Goal: Task Accomplishment & Management: Complete application form

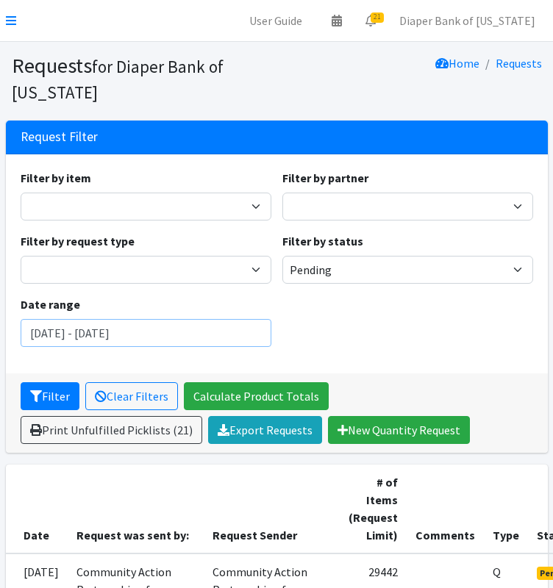
click at [245, 324] on input "[DATE] - [DATE]" at bounding box center [146, 333] width 251 height 28
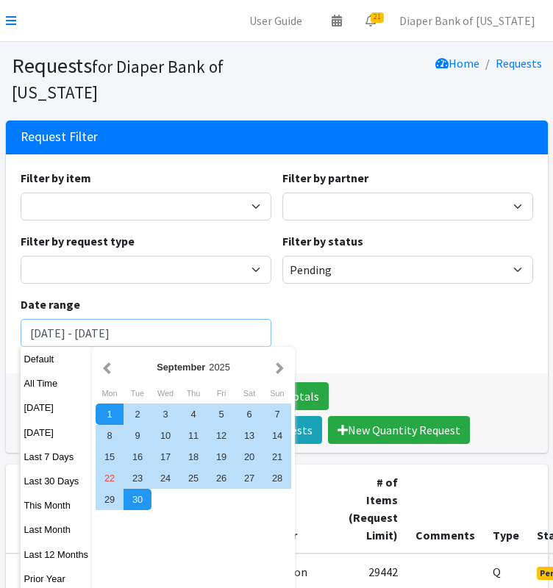
click at [21, 382] on button "Filter" at bounding box center [50, 396] width 59 height 28
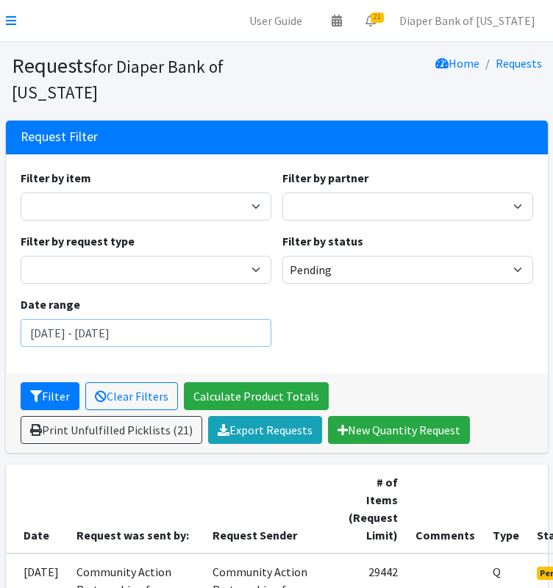
click at [246, 335] on input "[DATE] - [DATE]" at bounding box center [146, 333] width 251 height 28
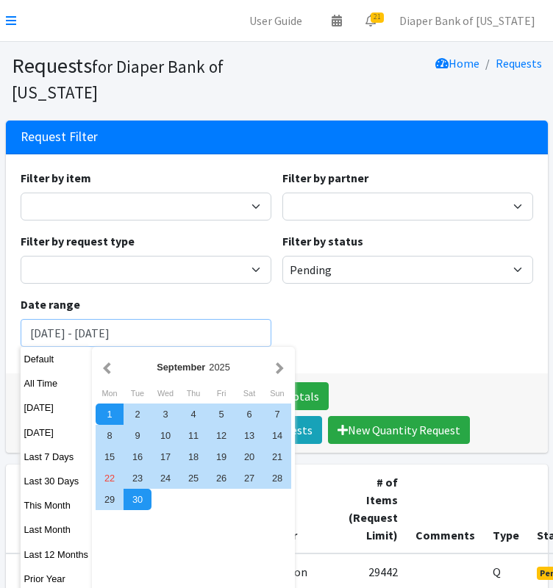
click at [21, 382] on button "Filter" at bounding box center [50, 396] width 59 height 28
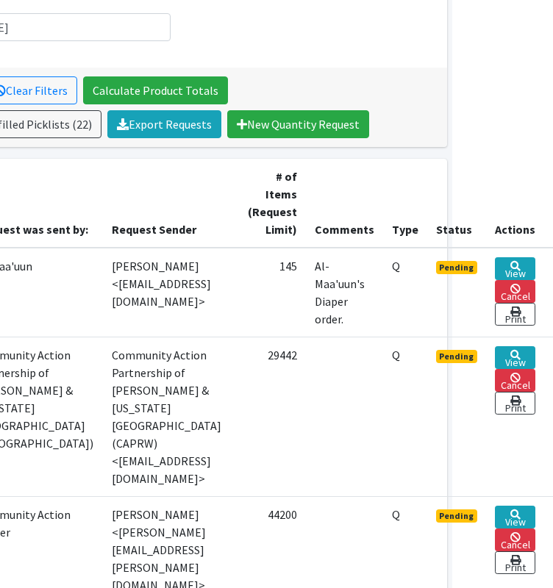
scroll to position [309, 176]
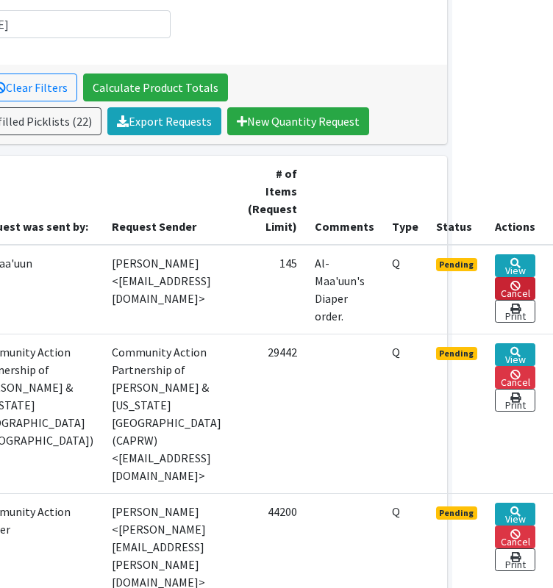
click at [524, 285] on link "Cancel" at bounding box center [515, 288] width 40 height 23
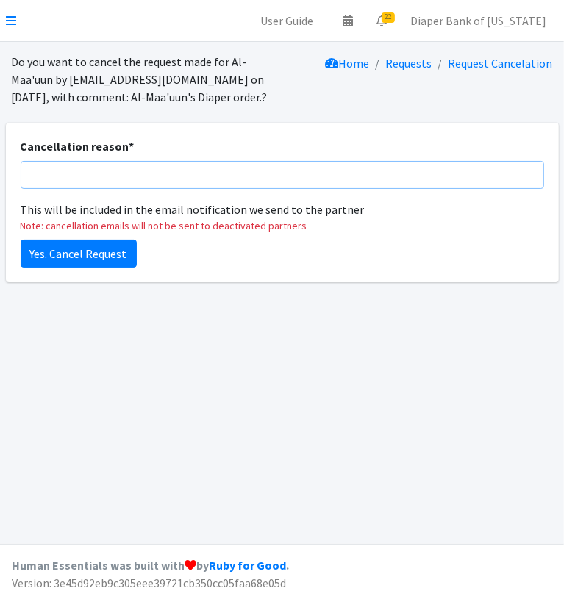
click at [126, 173] on input "Cancellation reason *" at bounding box center [283, 175] width 524 height 28
type input "Please enter the diaper and wipe quantites - not the case quantities. They can …"
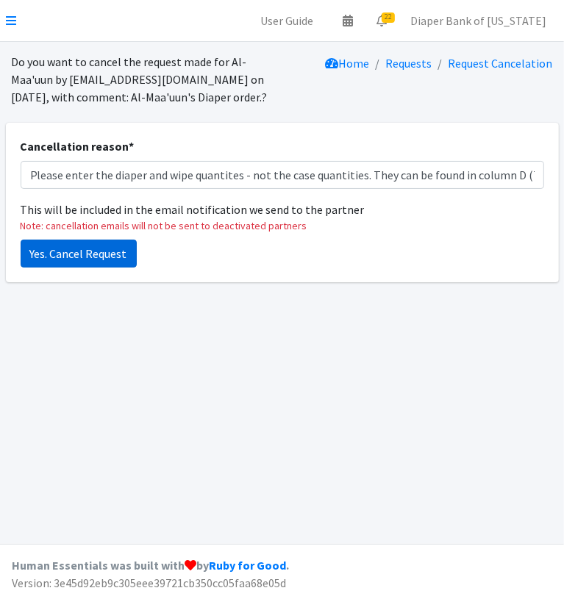
click at [77, 253] on input "Yes. Cancel Request" at bounding box center [79, 254] width 116 height 28
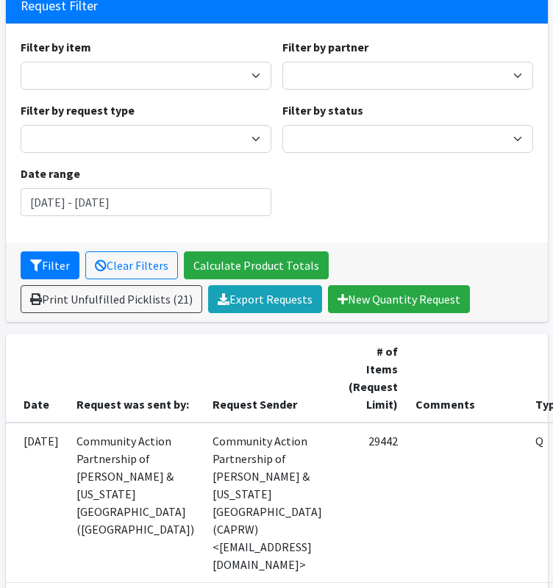
scroll to position [162, 0]
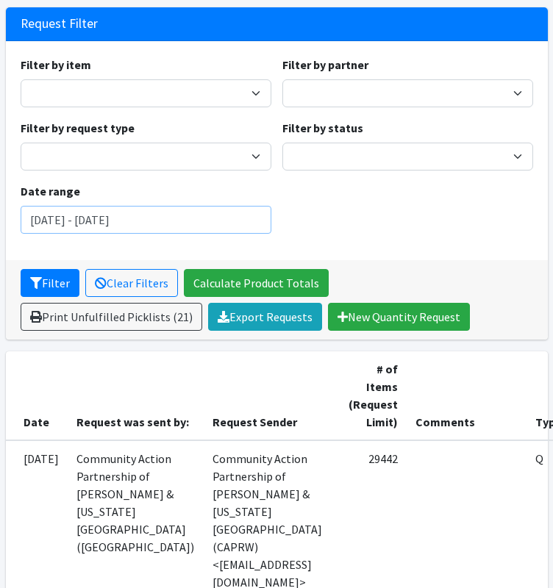
click at [221, 225] on input "[DATE] - [DATE]" at bounding box center [146, 220] width 251 height 28
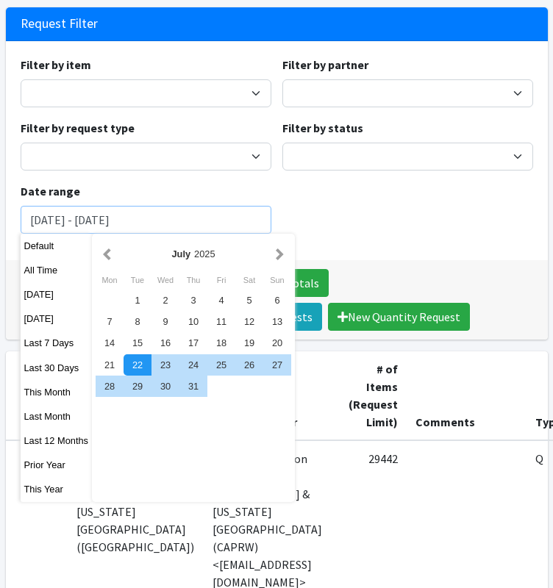
click at [221, 225] on input "[DATE] - [DATE]" at bounding box center [146, 220] width 251 height 28
click at [21, 269] on button "Filter" at bounding box center [50, 283] width 59 height 28
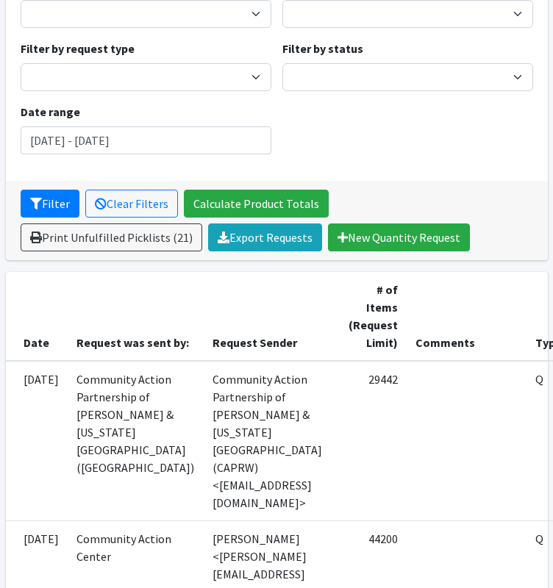
scroll to position [118, 0]
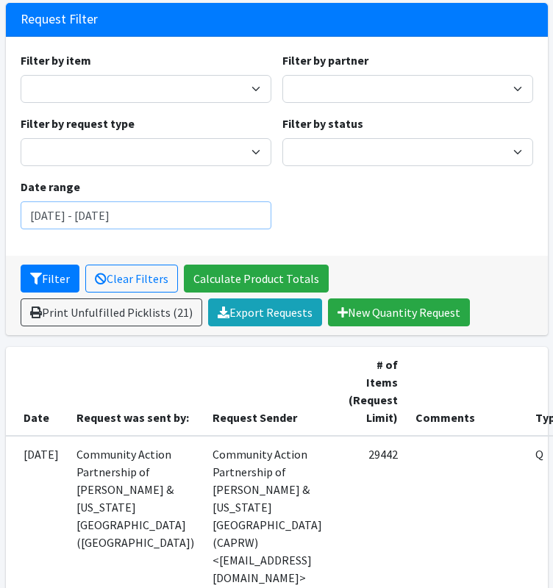
click at [199, 214] on input "July 22, 2025 - October 22, 2025" at bounding box center [146, 215] width 251 height 28
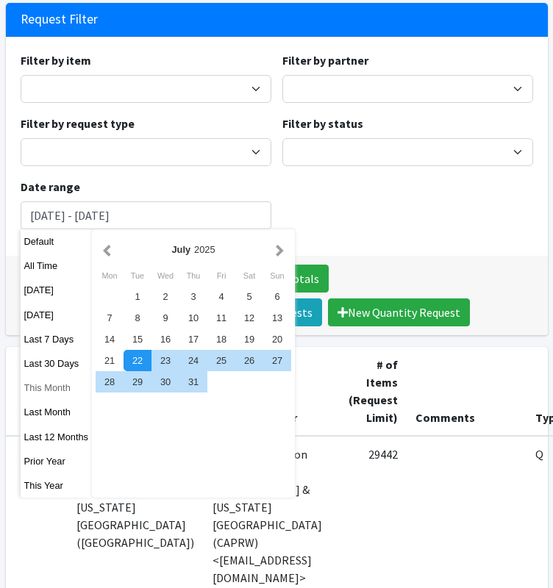
click at [52, 392] on button "This Month" at bounding box center [57, 387] width 72 height 21
type input "[DATE] - [DATE]"
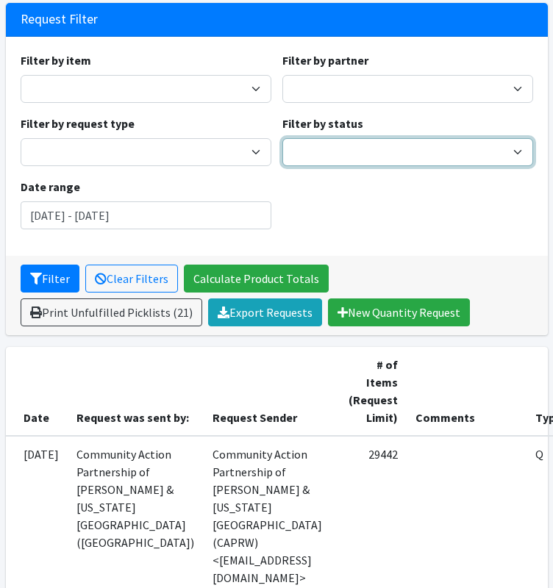
click at [383, 156] on select "Pending Started Fulfilled Discarded" at bounding box center [407, 152] width 251 height 28
select select "0"
click at [282, 138] on select "Pending Started Fulfilled Discarded" at bounding box center [407, 152] width 251 height 28
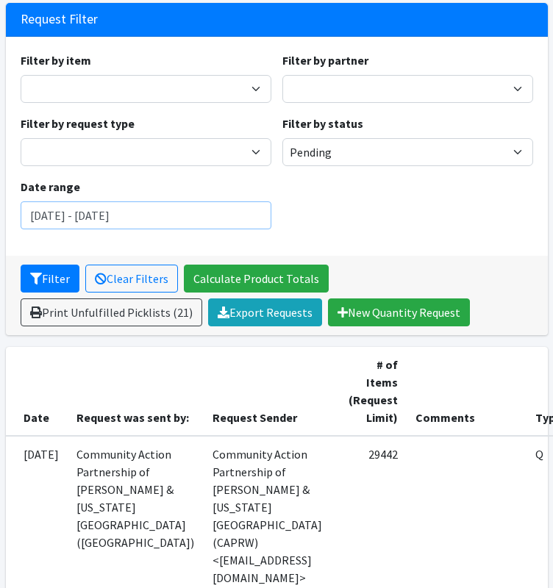
click at [259, 214] on input "[DATE] - [DATE]" at bounding box center [146, 215] width 251 height 28
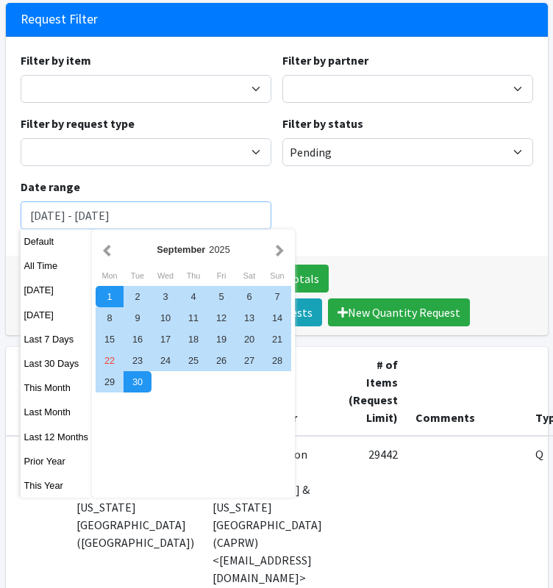
click at [259, 214] on input "[DATE] - [DATE]" at bounding box center [146, 215] width 251 height 28
click at [21, 265] on button "Filter" at bounding box center [50, 279] width 59 height 28
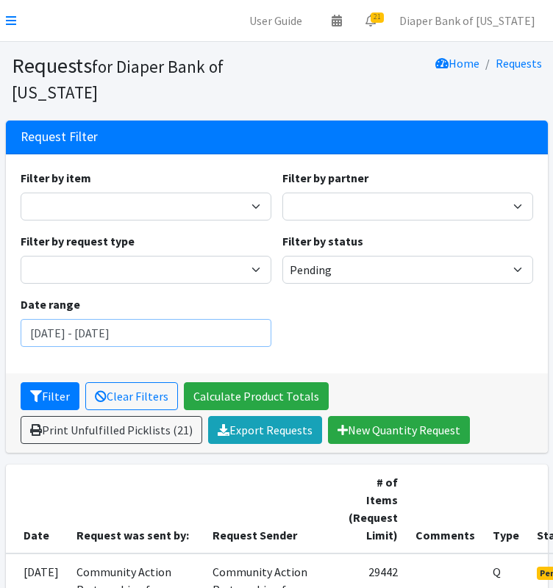
click at [242, 333] on input "[DATE] - [DATE]" at bounding box center [146, 333] width 251 height 28
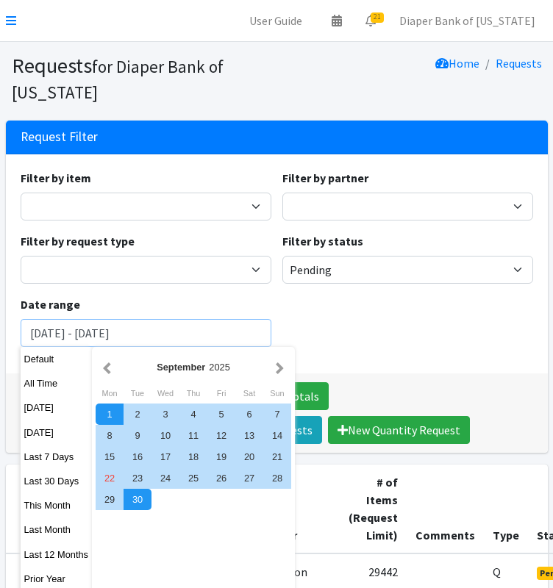
click at [21, 382] on button "Filter" at bounding box center [50, 396] width 59 height 28
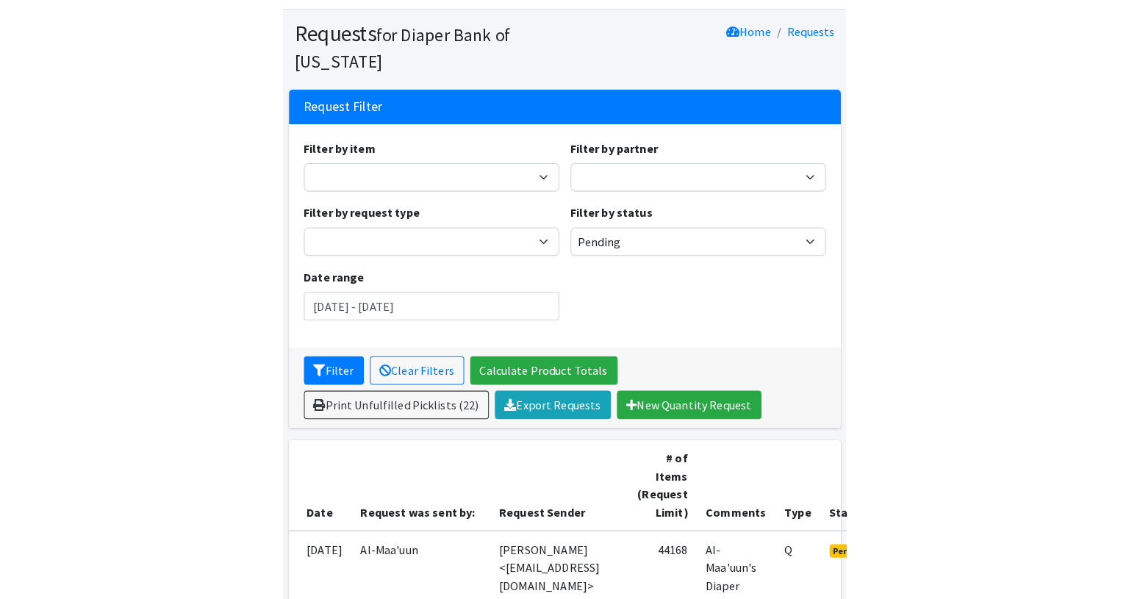
scroll to position [34, 0]
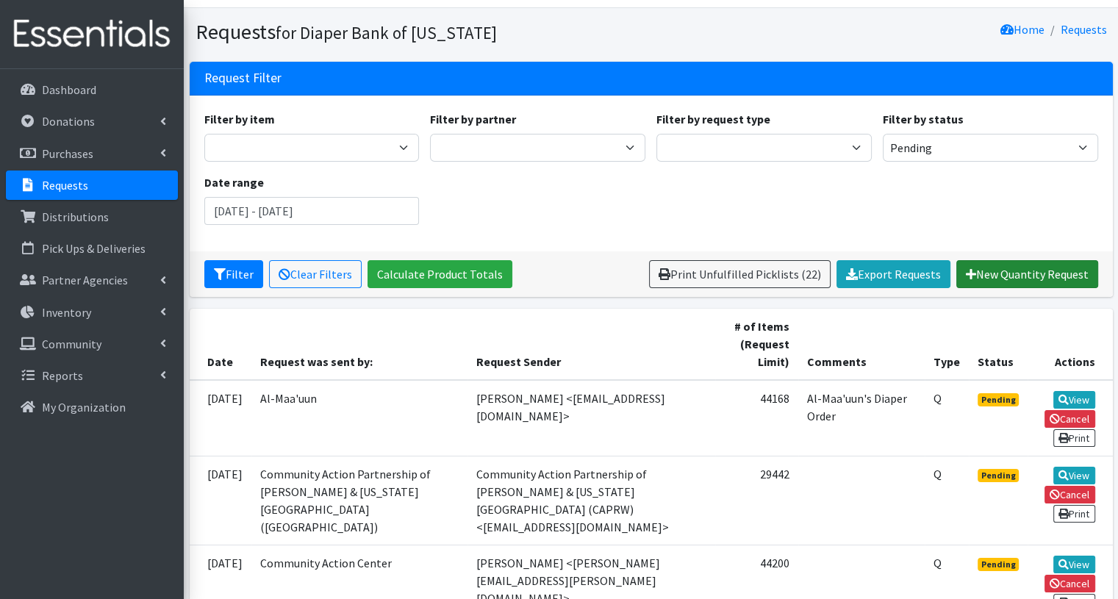
click at [552, 274] on link "New Quantity Request" at bounding box center [1028, 274] width 142 height 28
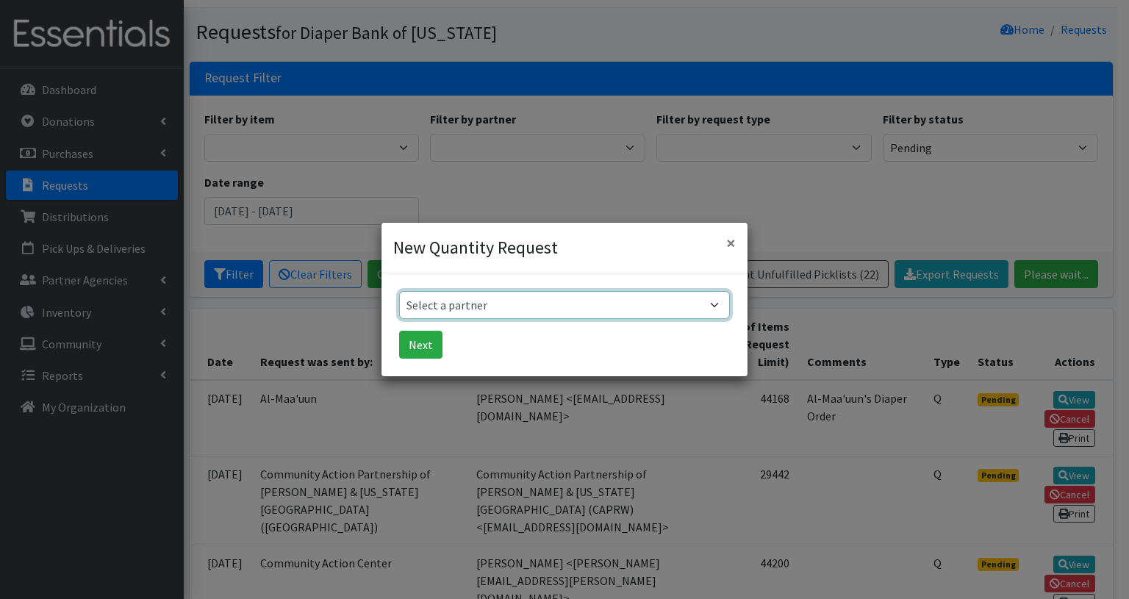
click at [552, 306] on select "Select a partner 360 Communities _ABC_Partner_Agency Agate Housing & Services, …" at bounding box center [564, 305] width 331 height 28
select select "5586"
click at [399, 291] on select "Select a partner 360 Communities _ABC_Partner_Agency Agate Housing & Services, …" at bounding box center [564, 305] width 331 height 28
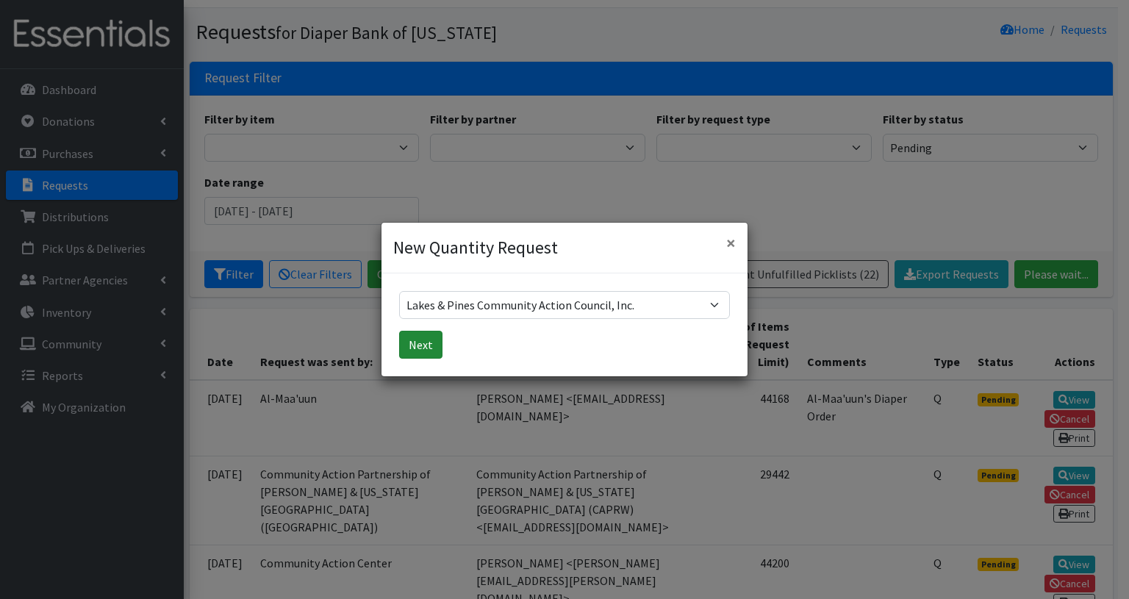
click at [421, 348] on button "Next" at bounding box center [420, 345] width 43 height 28
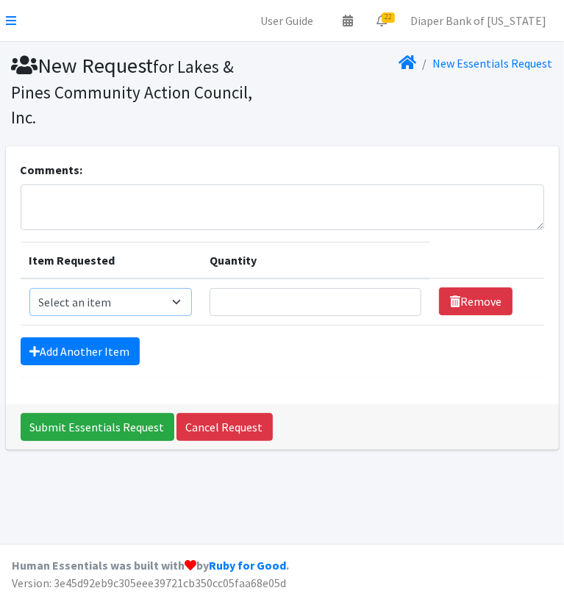
click at [174, 288] on select "Select an item Kids (Newborn) Kids (Size 1) Kids (Size 2) Kids (Size 3) Kids (S…" at bounding box center [110, 302] width 162 height 28
select select "11351"
click at [29, 288] on select "Select an item Kids (Newborn) Kids (Size 1) Kids (Size 2) Kids (Size 3) Kids (S…" at bounding box center [110, 302] width 162 height 28
click at [116, 337] on link "Add Another Item" at bounding box center [80, 351] width 119 height 28
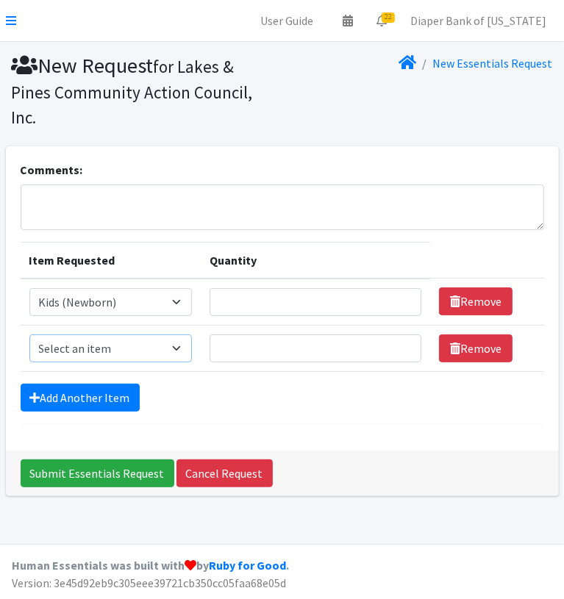
click at [158, 335] on select "Select an item Kids (Newborn) Kids (Size 1) Kids (Size 2) Kids (Size 3) Kids (S…" at bounding box center [110, 349] width 162 height 28
select select "11350"
click at [29, 335] on select "Select an item Kids (Newborn) Kids (Size 1) Kids (Size 2) Kids (Size 3) Kids (S…" at bounding box center [110, 349] width 162 height 28
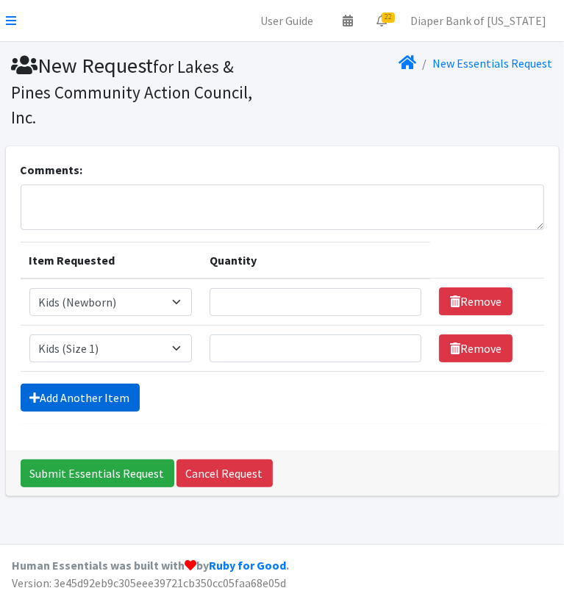
click at [88, 384] on link "Add Another Item" at bounding box center [80, 398] width 119 height 28
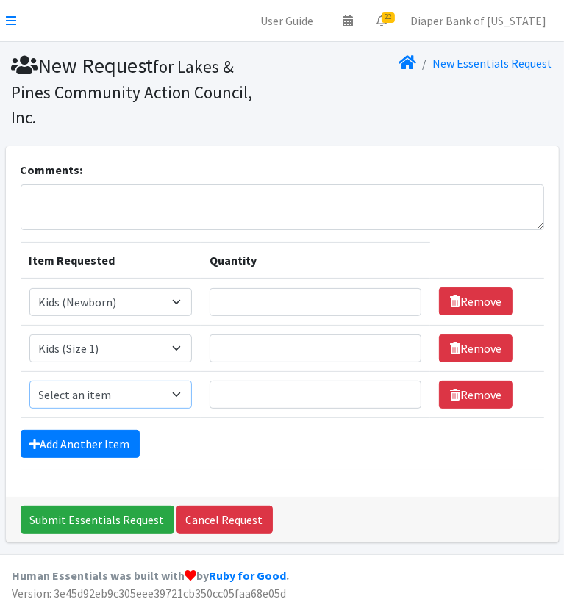
click at [174, 381] on select "Select an item Kids (Newborn) Kids (Size 1) Kids (Size 2) Kids (Size 3) Kids (S…" at bounding box center [110, 395] width 162 height 28
select select "11348"
click at [29, 381] on select "Select an item Kids (Newborn) Kids (Size 1) Kids (Size 2) Kids (Size 3) Kids (S…" at bounding box center [110, 395] width 162 height 28
click at [98, 430] on link "Add Another Item" at bounding box center [80, 444] width 119 height 28
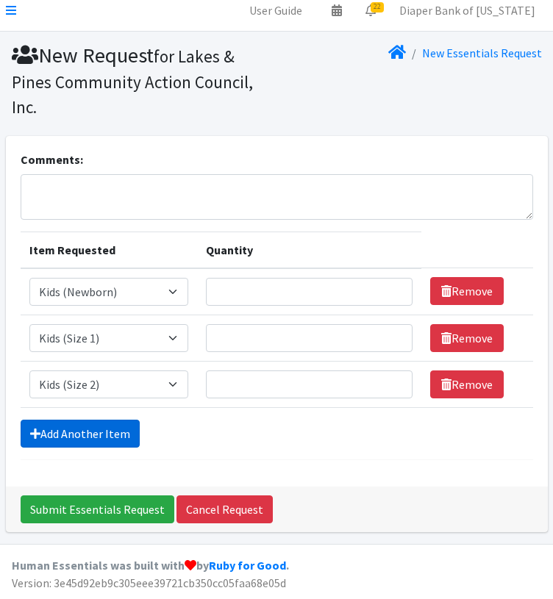
scroll to position [54, 0]
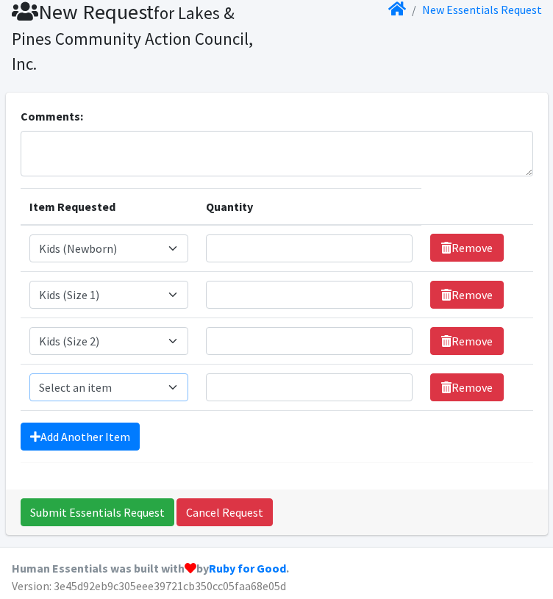
click at [118, 380] on select "Select an item Kids (Newborn) Kids (Size 1) Kids (Size 2) Kids (Size 3) Kids (S…" at bounding box center [108, 388] width 159 height 28
select select "11361"
click at [29, 374] on select "Select an item Kids (Newborn) Kids (Size 1) Kids (Size 2) Kids (Size 3) Kids (S…" at bounding box center [108, 388] width 159 height 28
click at [113, 432] on link "Add Another Item" at bounding box center [80, 437] width 119 height 28
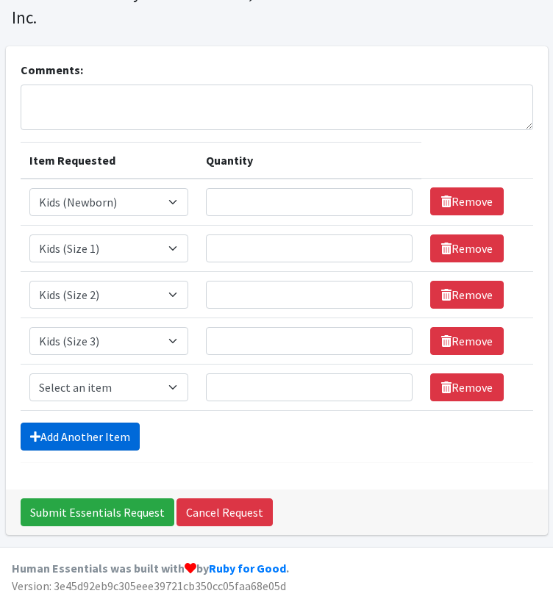
scroll to position [100, 0]
click at [160, 377] on select "Select an item Kids (Newborn) Kids (Size 1) Kids (Size 2) Kids (Size 3) Kids (S…" at bounding box center [108, 388] width 159 height 28
select select "11349"
click at [29, 374] on select "Select an item Kids (Newborn) Kids (Size 1) Kids (Size 2) Kids (Size 3) Kids (S…" at bounding box center [108, 388] width 159 height 28
click at [84, 432] on link "Add Another Item" at bounding box center [80, 437] width 119 height 28
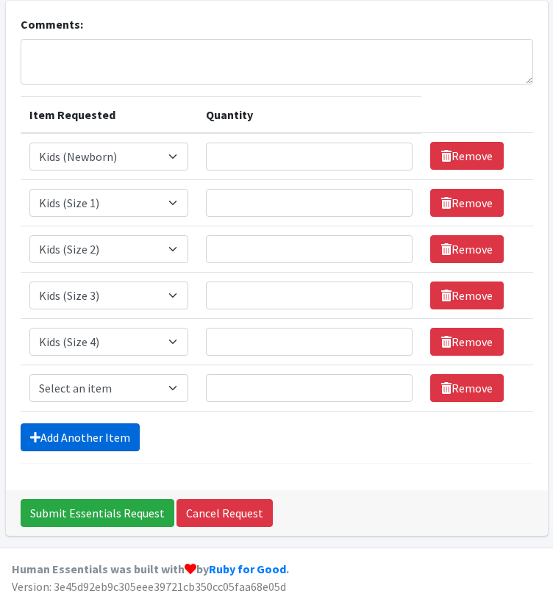
scroll to position [146, 0]
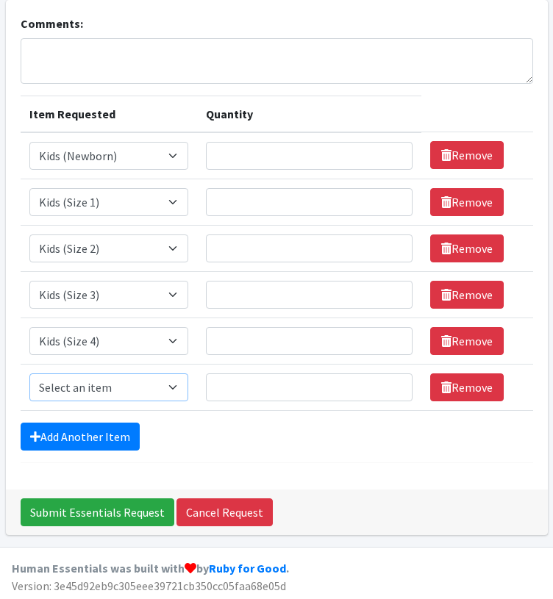
click at [129, 387] on select "Select an item Kids (Newborn) Kids (Size 1) Kids (Size 2) Kids (Size 3) Kids (S…" at bounding box center [108, 388] width 159 height 28
select select "11322"
click at [29, 374] on select "Select an item Kids (Newborn) Kids (Size 1) Kids (Size 2) Kids (Size 3) Kids (S…" at bounding box center [108, 388] width 159 height 28
click at [118, 430] on link "Add Another Item" at bounding box center [80, 437] width 119 height 28
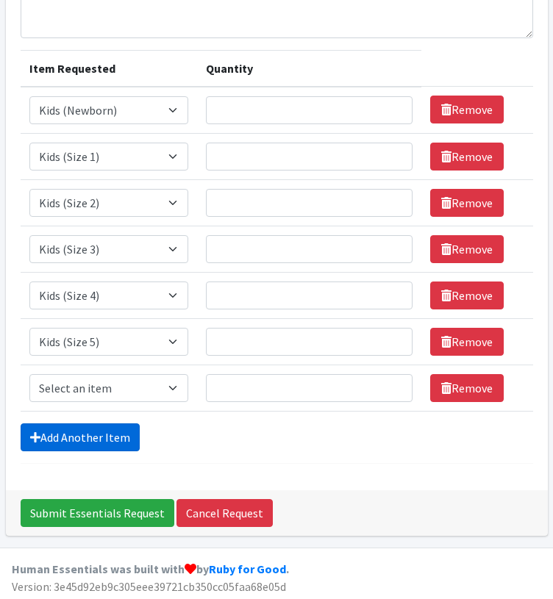
scroll to position [193, 0]
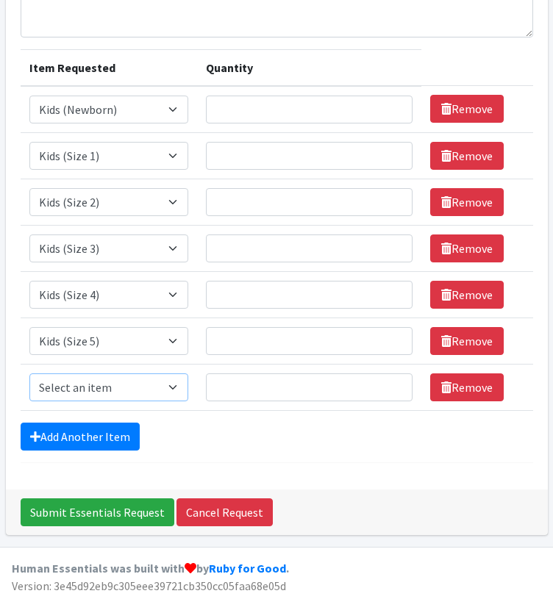
click at [121, 387] on select "Select an item Kids (Newborn) Kids (Size 1) Kids (Size 2) Kids (Size 3) Kids (S…" at bounding box center [108, 388] width 159 height 28
select select "11346"
click at [29, 374] on select "Select an item Kids (Newborn) Kids (Size 1) Kids (Size 2) Kids (Size 3) Kids (S…" at bounding box center [108, 388] width 159 height 28
click at [112, 434] on link "Add Another Item" at bounding box center [80, 437] width 119 height 28
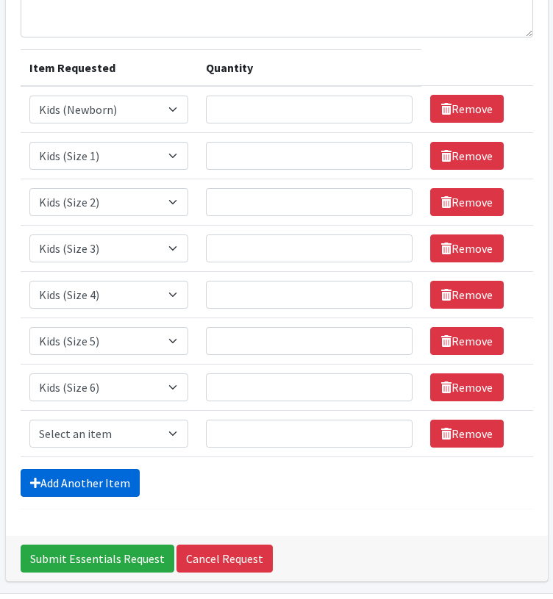
scroll to position [238, 0]
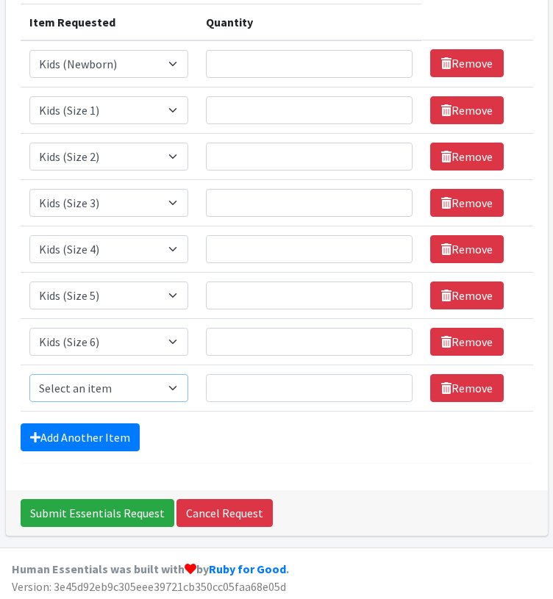
click at [91, 387] on select "Select an item Kids (Newborn) Kids (Size 1) Kids (Size 2) Kids (Size 3) Kids (S…" at bounding box center [108, 388] width 159 height 28
select select "14461"
click at [29, 374] on select "Select an item Kids (Newborn) Kids (Size 1) Kids (Size 2) Kids (Size 3) Kids (S…" at bounding box center [108, 388] width 159 height 28
click at [100, 426] on link "Add Another Item" at bounding box center [80, 438] width 119 height 28
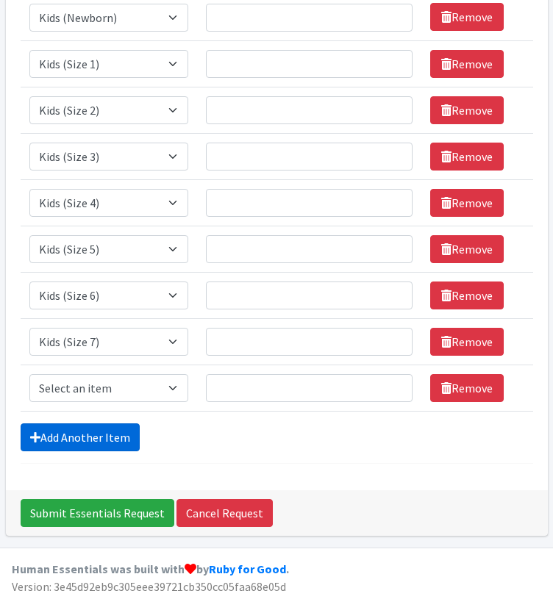
scroll to position [285, 0]
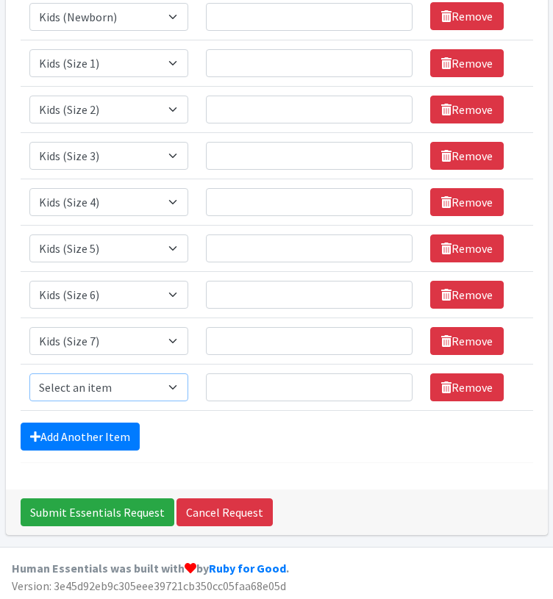
click at [110, 391] on select "Select an item Kids (Newborn) Kids (Size 1) Kids (Size 2) Kids (Size 3) Kids (S…" at bounding box center [108, 388] width 159 height 28
select select "11344"
click at [29, 374] on select "Select an item Kids (Newborn) Kids (Size 1) Kids (Size 2) Kids (Size 3) Kids (S…" at bounding box center [108, 388] width 159 height 28
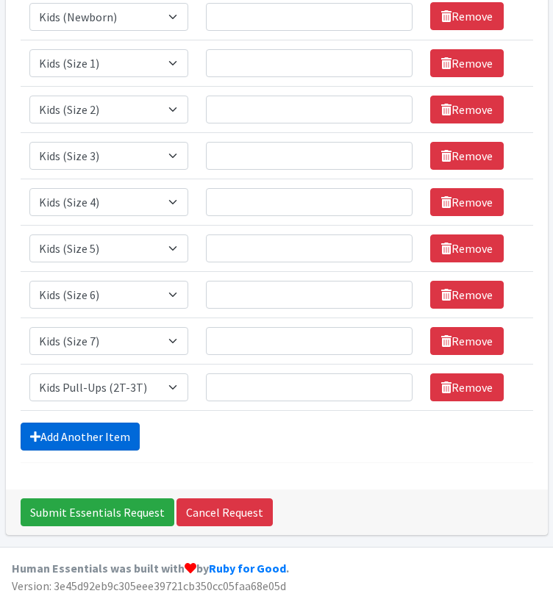
click at [105, 432] on link "Add Another Item" at bounding box center [80, 437] width 119 height 28
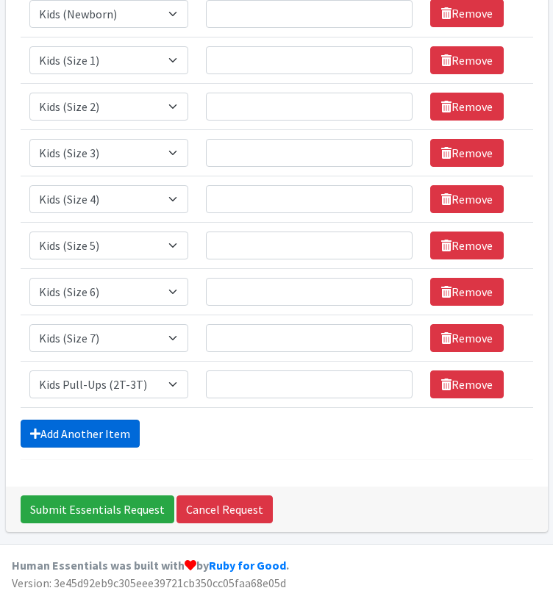
scroll to position [331, 0]
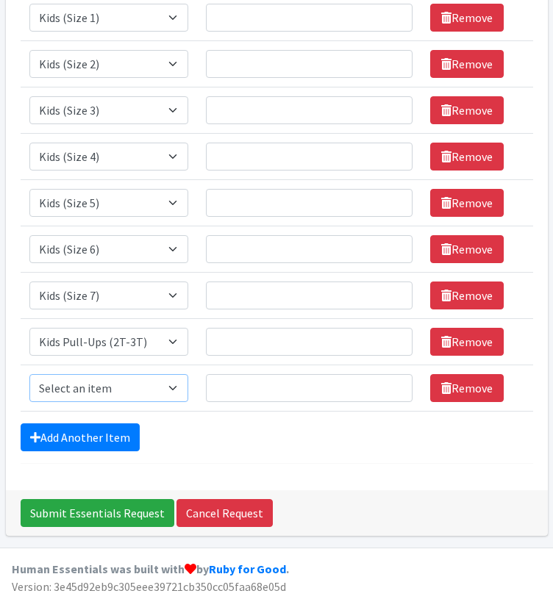
click at [113, 379] on select "Select an item Kids (Newborn) Kids (Size 1) Kids (Size 2) Kids (Size 3) Kids (S…" at bounding box center [108, 388] width 159 height 28
select select "11340"
click at [29, 374] on select "Select an item Kids (Newborn) Kids (Size 1) Kids (Size 2) Kids (Size 3) Kids (S…" at bounding box center [108, 388] width 159 height 28
click at [99, 432] on link "Add Another Item" at bounding box center [80, 438] width 119 height 28
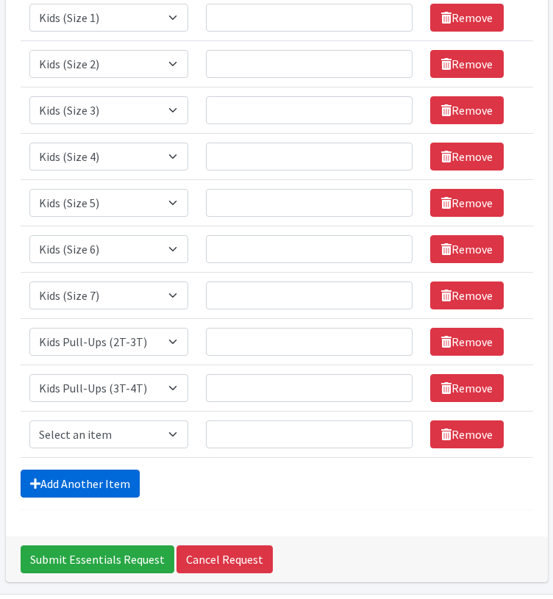
scroll to position [377, 0]
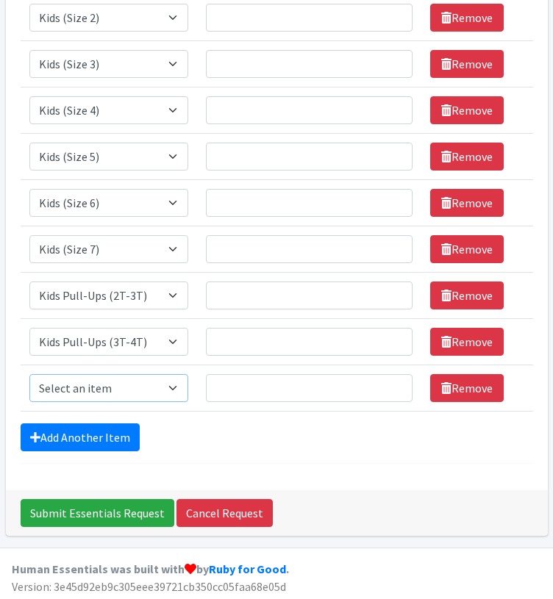
click at [106, 387] on select "Select an item Kids (Newborn) Kids (Size 1) Kids (Size 2) Kids (Size 3) Kids (S…" at bounding box center [108, 388] width 159 height 28
select select "11347"
click at [29, 374] on select "Select an item Kids (Newborn) Kids (Size 1) Kids (Size 2) Kids (Size 3) Kids (S…" at bounding box center [108, 388] width 159 height 28
click at [97, 435] on link "Add Another Item" at bounding box center [80, 438] width 119 height 28
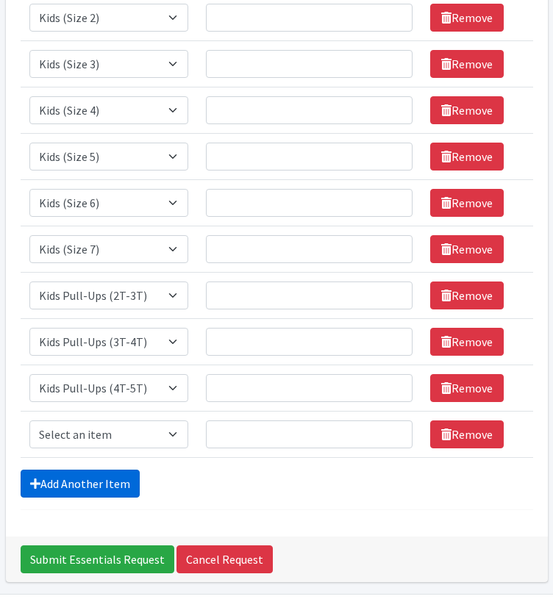
scroll to position [424, 0]
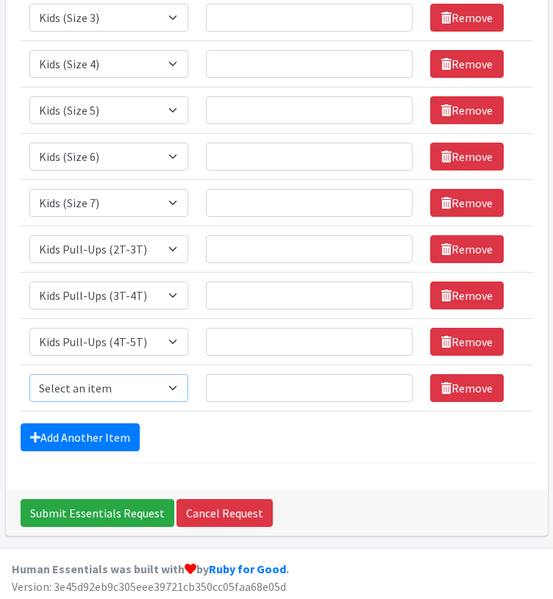
click at [160, 387] on select "Select an item Kids (Newborn) Kids (Size 1) Kids (Size 2) Kids (Size 3) Kids (S…" at bounding box center [108, 388] width 159 height 28
select select "11343"
click at [29, 374] on select "Select an item Kids (Newborn) Kids (Size 1) Kids (Size 2) Kids (Size 3) Kids (S…" at bounding box center [108, 388] width 159 height 28
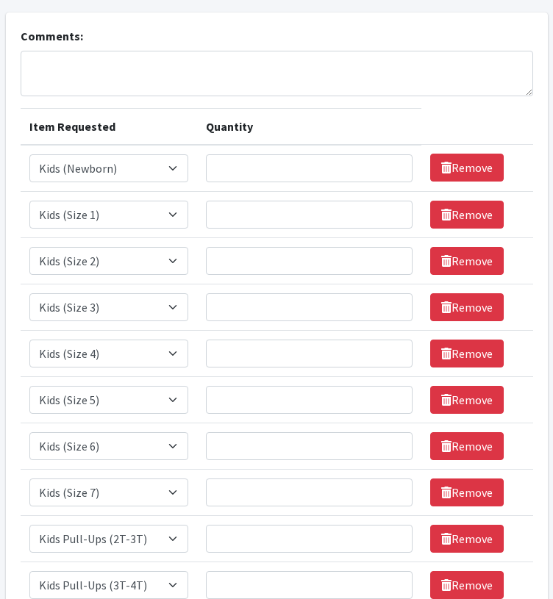
scroll to position [132, 0]
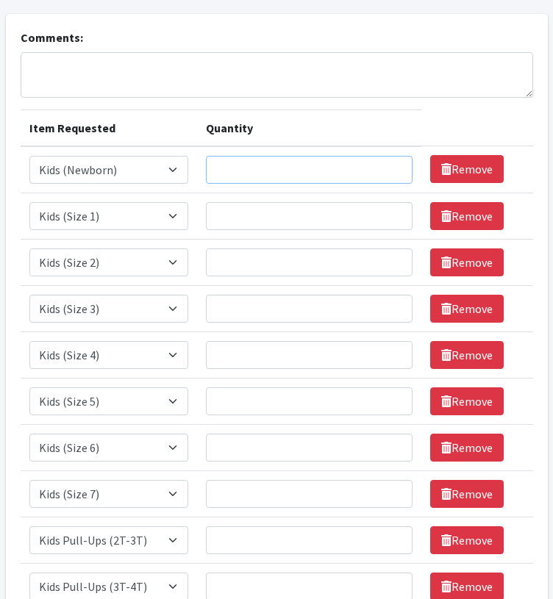
click at [329, 162] on input "Quantity" at bounding box center [309, 170] width 207 height 28
type input "2400"
click at [297, 211] on input "Quantity" at bounding box center [309, 216] width 207 height 28
type input "3200"
click at [260, 256] on input "Quantity" at bounding box center [309, 263] width 207 height 28
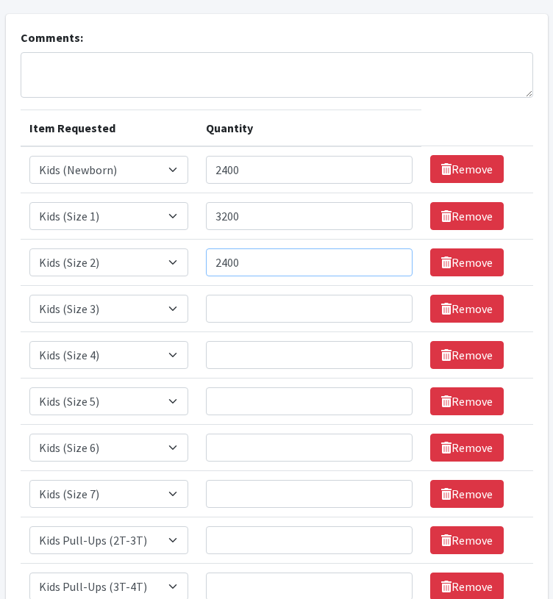
type input "2400"
click at [232, 302] on input "Quantity" at bounding box center [309, 309] width 207 height 28
type input "1600"
click at [241, 353] on input "Quantity" at bounding box center [309, 355] width 207 height 28
type input "2800"
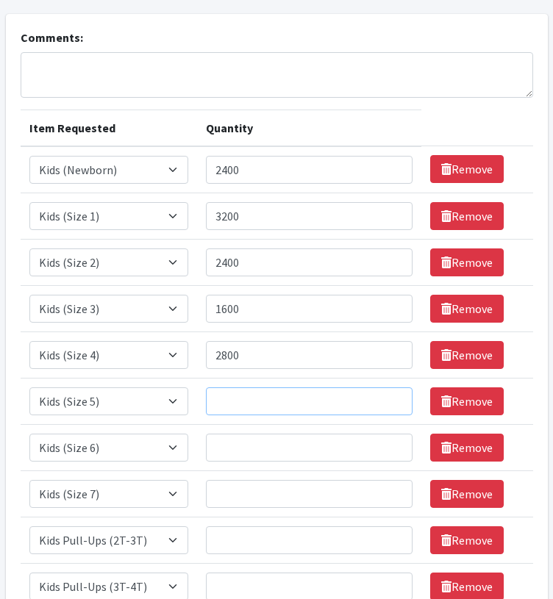
click at [247, 399] on input "Quantity" at bounding box center [309, 401] width 207 height 28
type input "2800"
click at [238, 449] on input "Quantity" at bounding box center [309, 448] width 207 height 28
type input "3000"
click at [233, 485] on input "Quantity" at bounding box center [309, 494] width 207 height 28
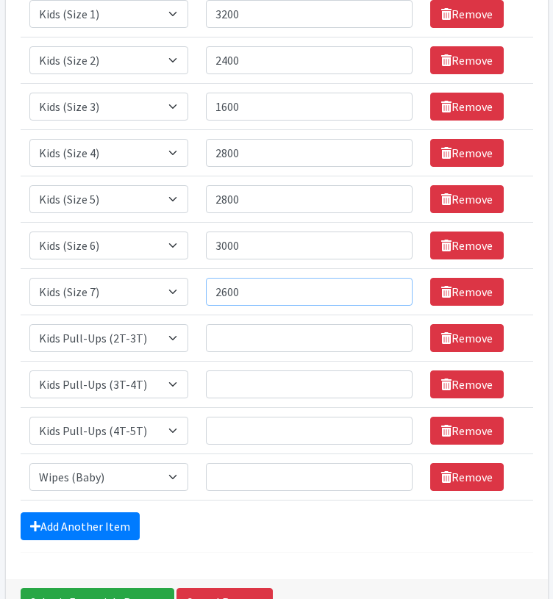
scroll to position [424, 0]
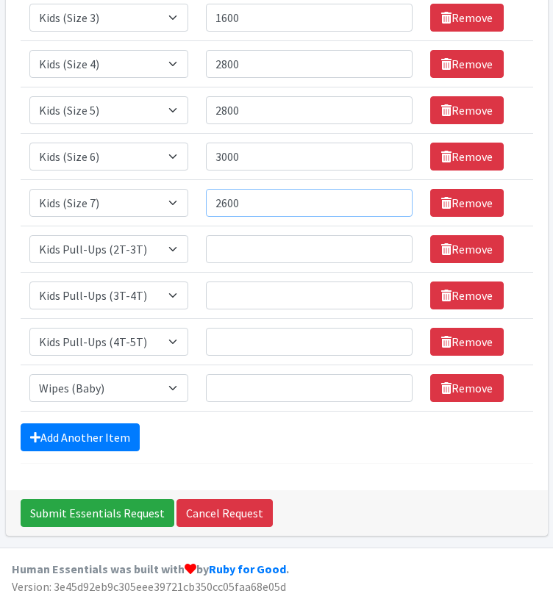
type input "2600"
click at [261, 249] on input "Quantity" at bounding box center [309, 249] width 207 height 28
type input "1"
type input "1224"
click at [291, 286] on input "Quantity" at bounding box center [309, 296] width 207 height 28
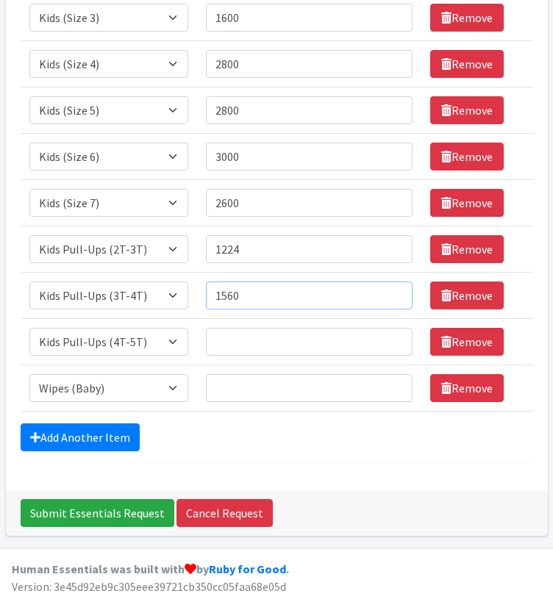
type input "1560"
click at [246, 335] on input "Quantity" at bounding box center [309, 342] width 207 height 28
type input "1352"
click at [256, 383] on input "Quantity" at bounding box center [309, 388] width 207 height 28
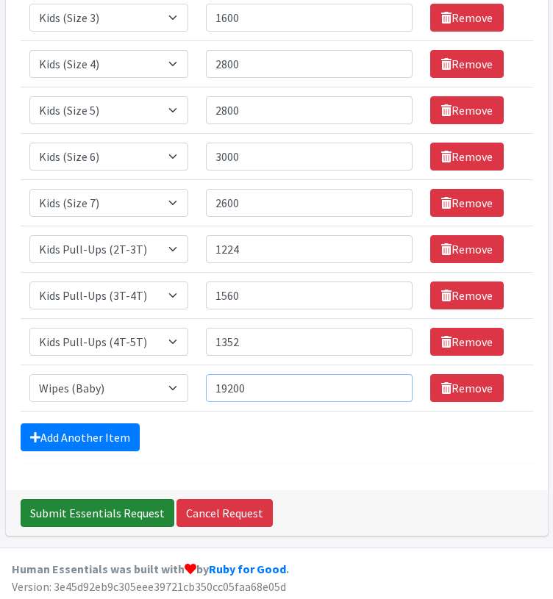
type input "19200"
click at [87, 514] on input "Submit Essentials Request" at bounding box center [98, 513] width 154 height 28
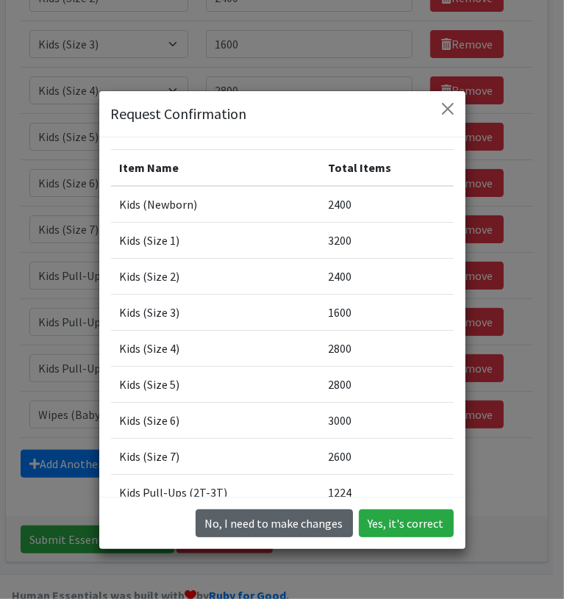
click at [260, 529] on button "No, I need to make changes" at bounding box center [274, 524] width 157 height 28
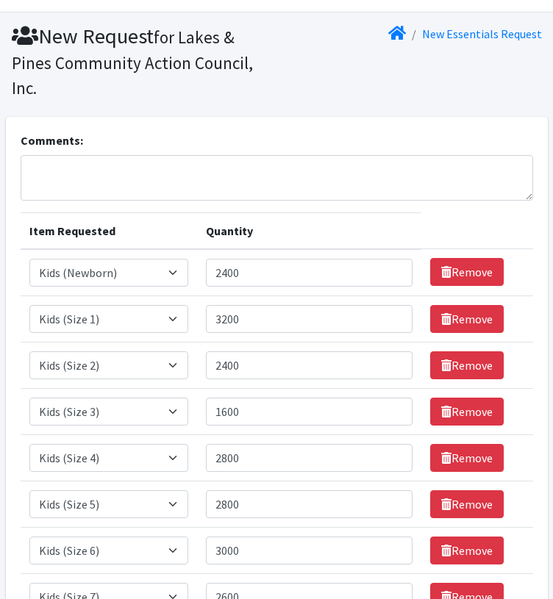
scroll to position [0, 0]
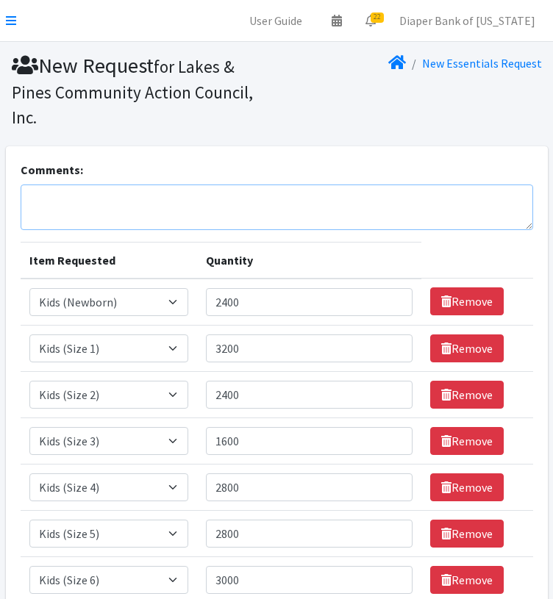
click at [126, 202] on textarea "Comments:" at bounding box center [277, 208] width 512 height 46
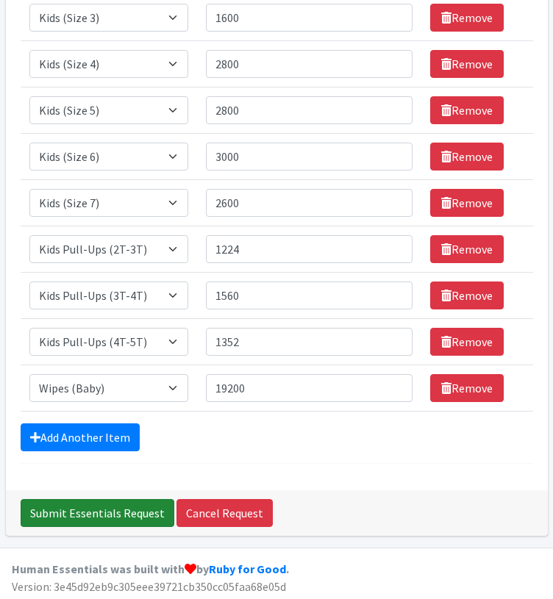
type textarea "Submitted by [PERSON_NAME] while [PERSON_NAME] was on vacation."
click at [114, 507] on input "Submit Essentials Request" at bounding box center [98, 513] width 154 height 28
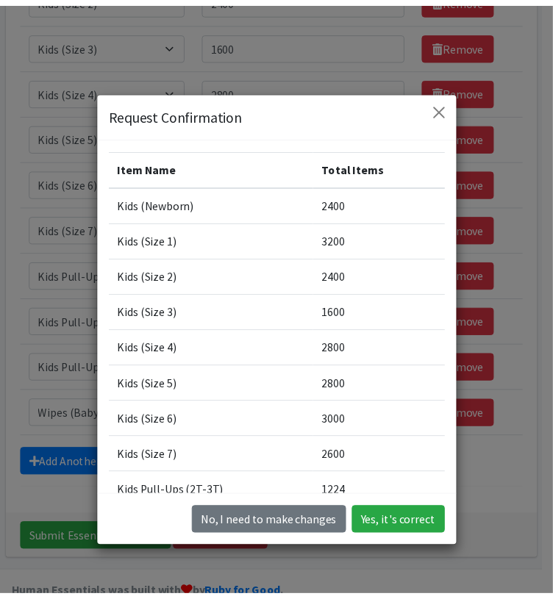
scroll to position [217, 0]
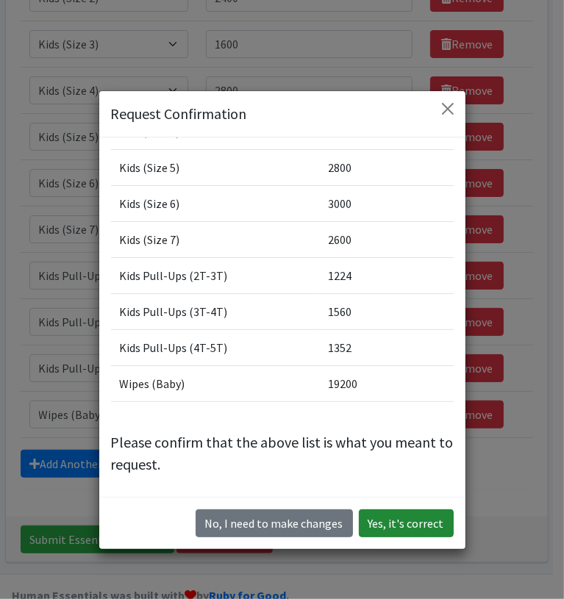
click at [399, 528] on button "Yes, it's correct" at bounding box center [406, 524] width 95 height 28
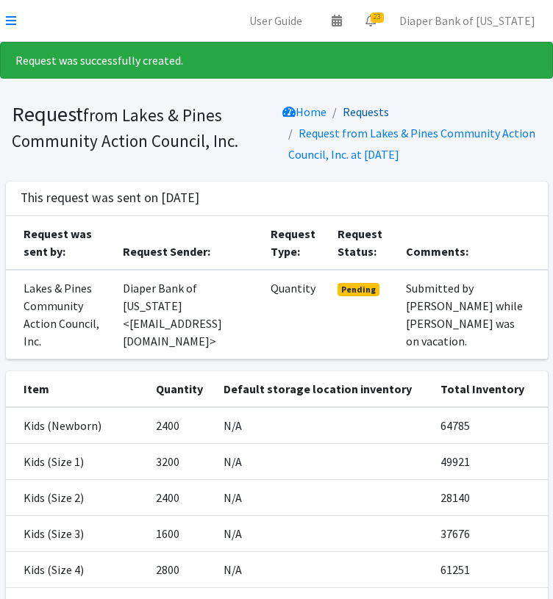
click at [365, 112] on link "Requests" at bounding box center [366, 111] width 46 height 15
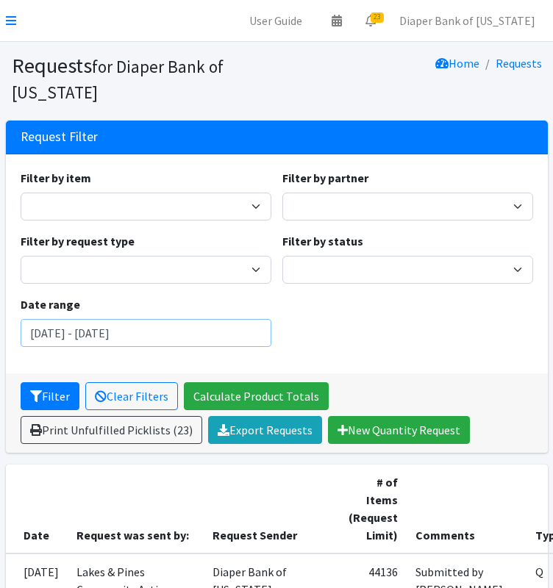
click at [229, 333] on input "[DATE] - [DATE]" at bounding box center [146, 333] width 251 height 28
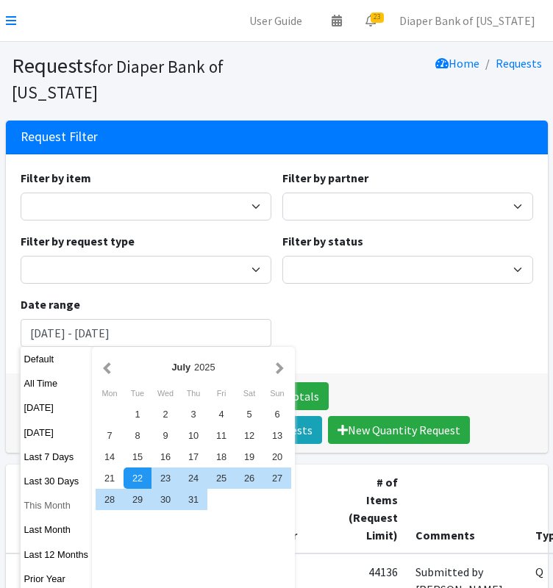
click at [61, 509] on button "This Month" at bounding box center [57, 505] width 72 height 21
type input "September 1, 2025 - September 30, 2025"
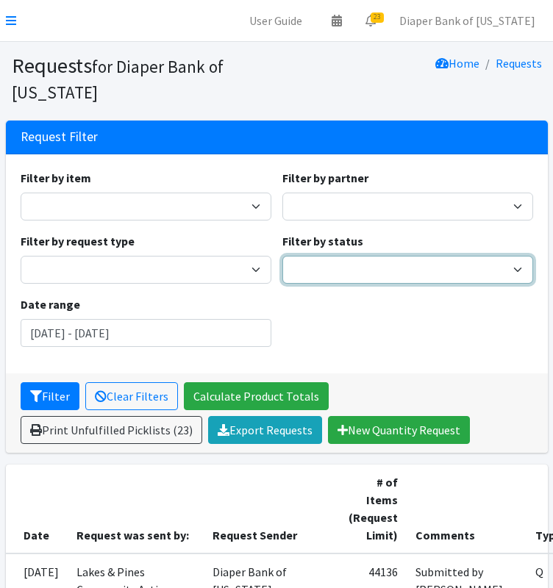
click at [367, 264] on select "Pending Started Fulfilled Discarded" at bounding box center [407, 270] width 251 height 28
select select "0"
click at [282, 256] on select "Pending Started Fulfilled Discarded" at bounding box center [407, 270] width 251 height 28
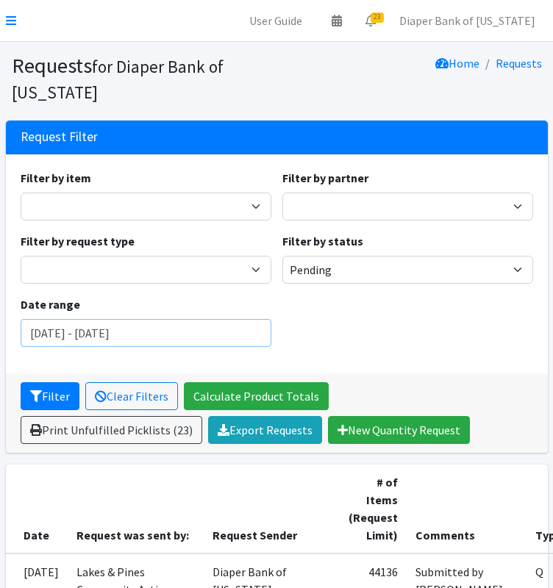
click at [248, 335] on input "September 1, 2025 - September 30, 2025" at bounding box center [146, 333] width 251 height 28
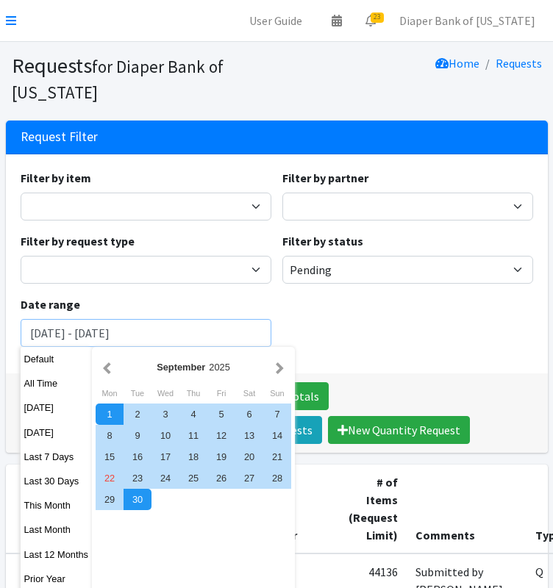
click at [248, 335] on input "September 1, 2025 - September 30, 2025" at bounding box center [146, 333] width 251 height 28
click at [21, 382] on button "Filter" at bounding box center [50, 396] width 59 height 28
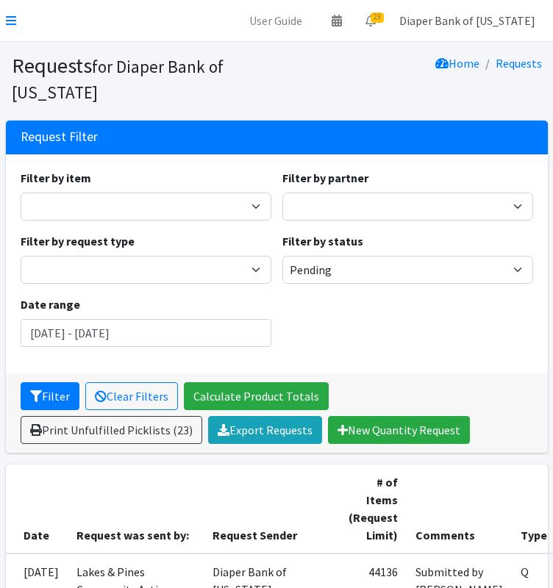
click at [456, 18] on link "Diaper Bank of [US_STATE]" at bounding box center [467, 20] width 160 height 29
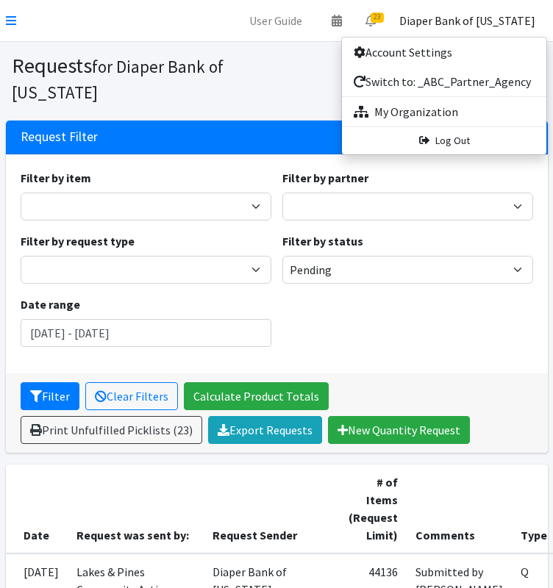
click at [456, 18] on link "Diaper Bank of [US_STATE]" at bounding box center [467, 20] width 160 height 29
